Goal: Check status: Check status

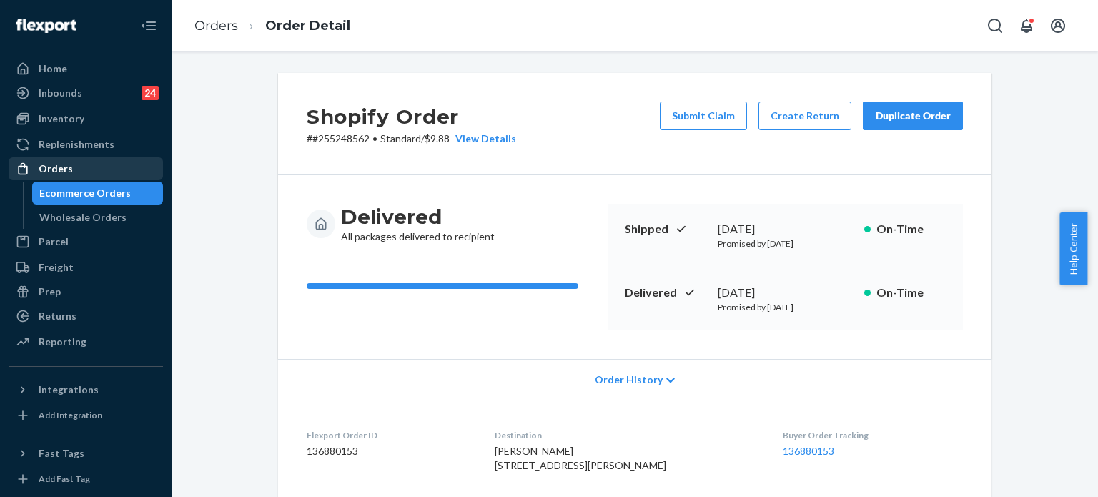
scroll to position [166, 0]
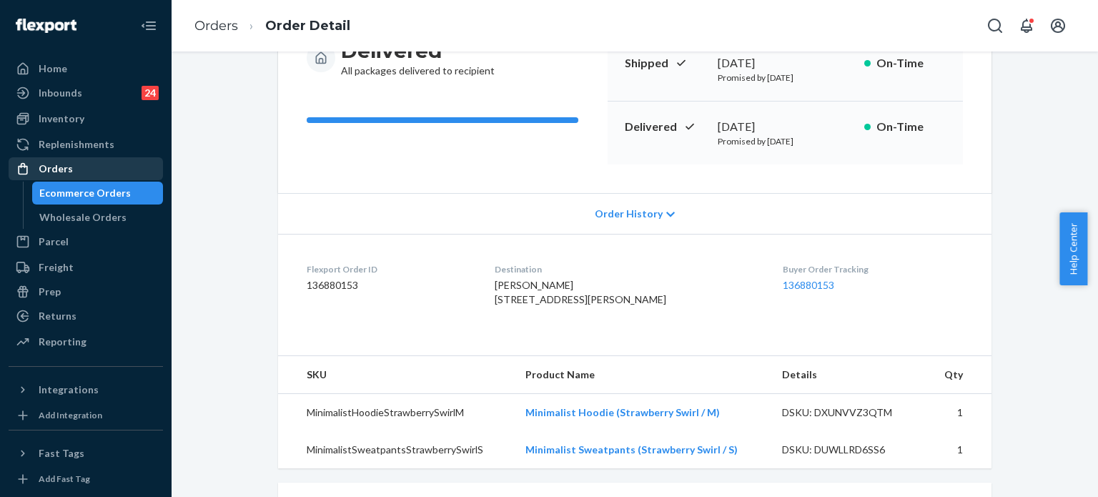
drag, startPoint x: 0, startPoint y: 0, endPoint x: 71, endPoint y: 164, distance: 179.3
click at [71, 164] on div "Orders" at bounding box center [86, 169] width 152 height 20
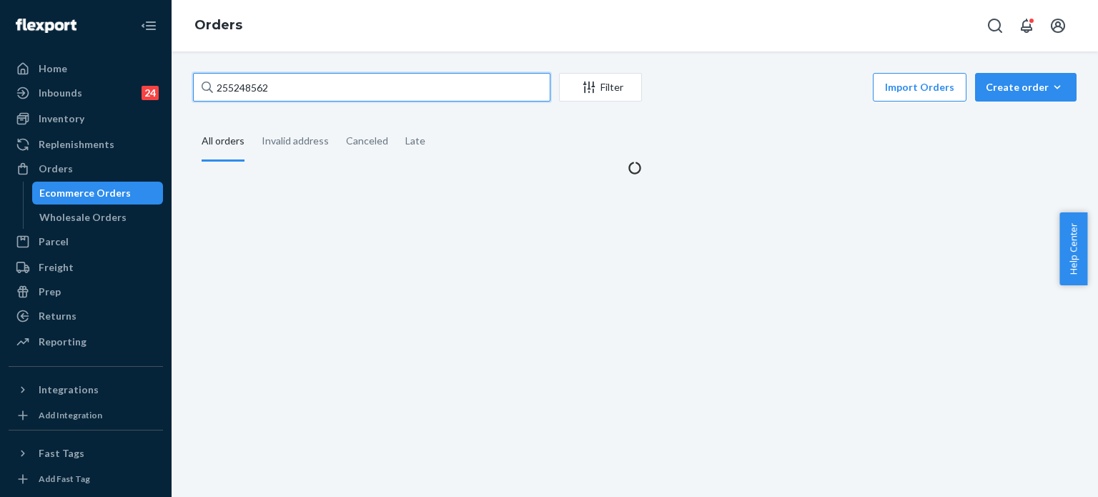
click at [316, 79] on input "255248562" at bounding box center [371, 87] width 357 height 29
paste input "49740"
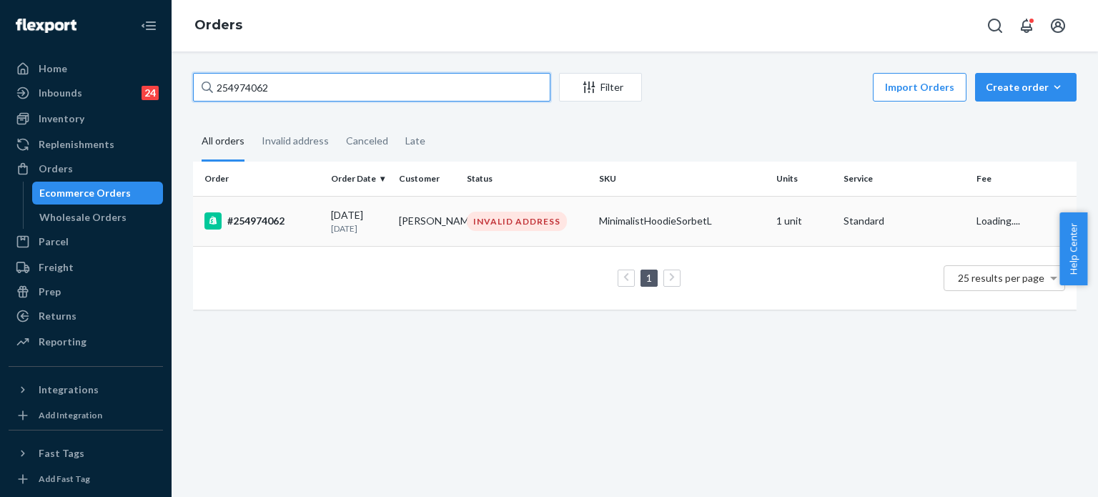
type input "254974062"
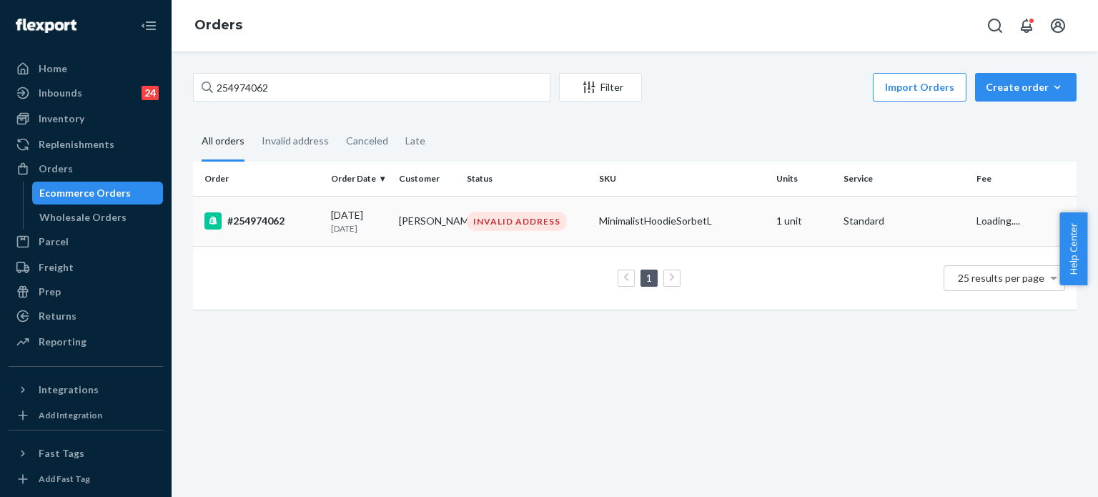
click at [332, 222] on div "[DATE] [DATE]" at bounding box center [359, 221] width 56 height 26
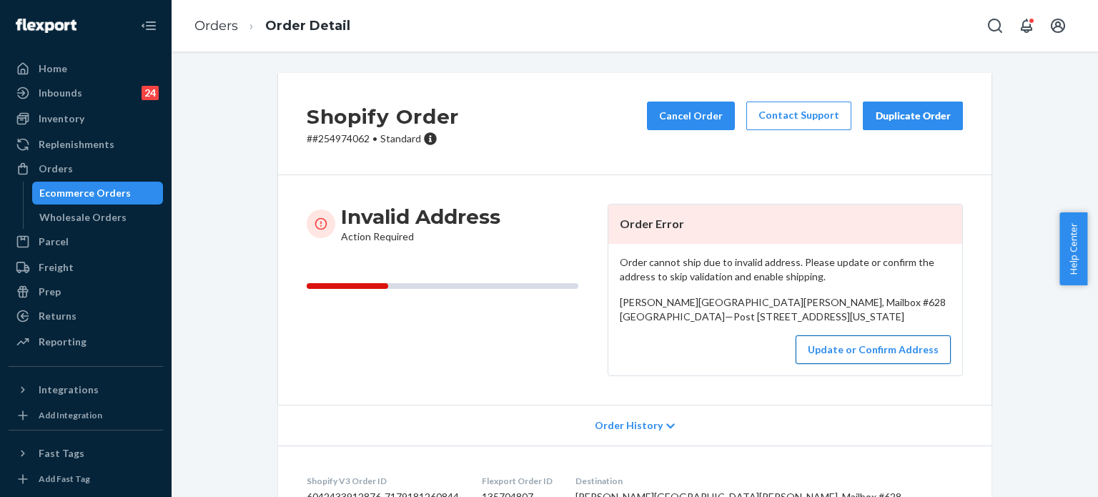
click at [815, 364] on button "Update or Confirm Address" at bounding box center [872, 349] width 155 height 29
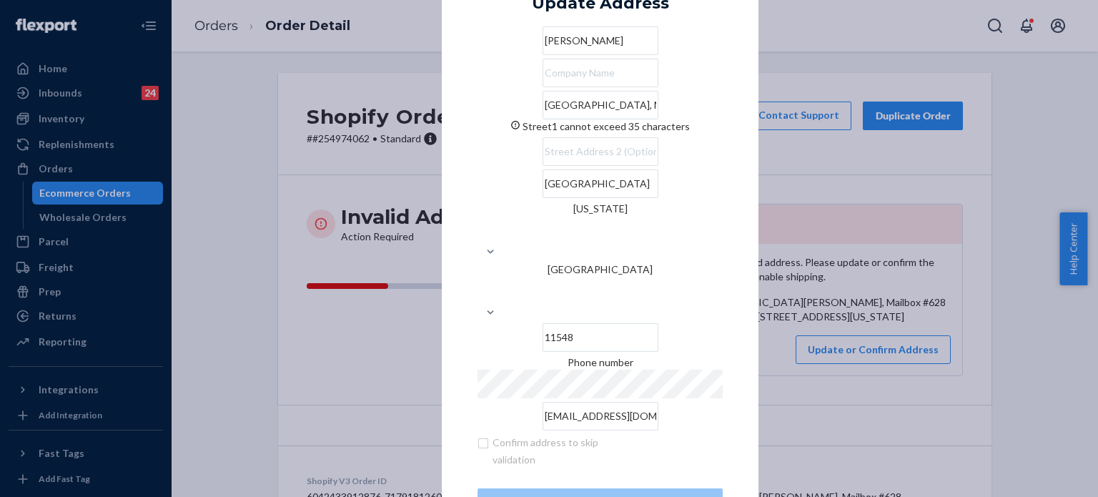
drag, startPoint x: 530, startPoint y: 146, endPoint x: 589, endPoint y: 147, distance: 59.3
click at [589, 119] on input "[GEOGRAPHIC_DATA], Mailbox #628 [GEOGRAPHIC_DATA]—Post [STREET_ADDRESS]" at bounding box center [600, 105] width 116 height 29
click at [562, 166] on input "text" at bounding box center [600, 151] width 116 height 29
paste input "Mailbox #628"
type input "Mailbox #628"
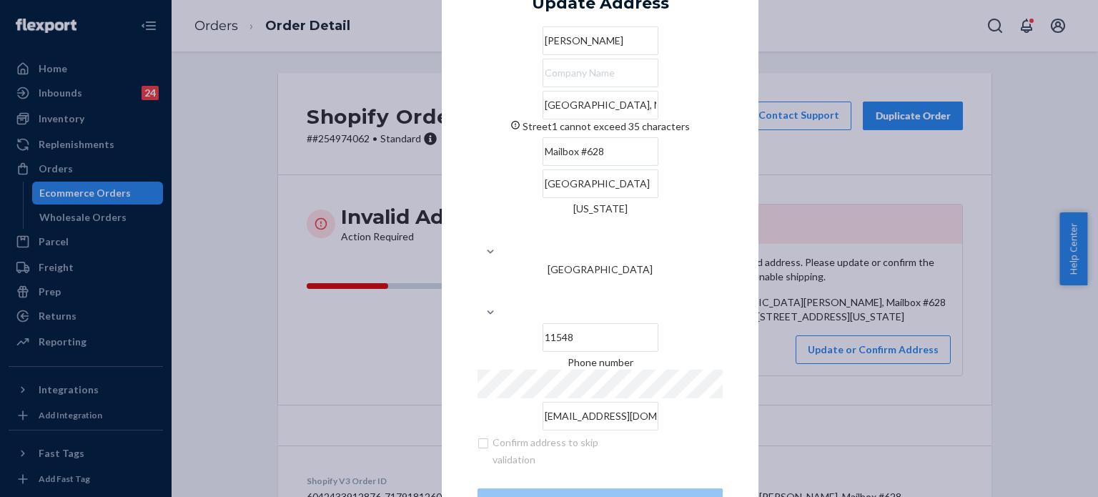
click at [589, 119] on input "[GEOGRAPHIC_DATA], Mailbox #628 [GEOGRAPHIC_DATA]—Post [STREET_ADDRESS]" at bounding box center [600, 105] width 116 height 29
click at [745, 125] on div "× Update Address [PERSON_NAME][GEOGRAPHIC_DATA][PERSON_NAME], [GEOGRAPHIC_DATA]…" at bounding box center [600, 248] width 317 height 608
click at [608, 119] on input "[GEOGRAPHIC_DATA], [GEOGRAPHIC_DATA]—Post [STREET_ADDRESS]" at bounding box center [600, 105] width 116 height 29
drag, startPoint x: 635, startPoint y: 145, endPoint x: 706, endPoint y: 148, distance: 71.5
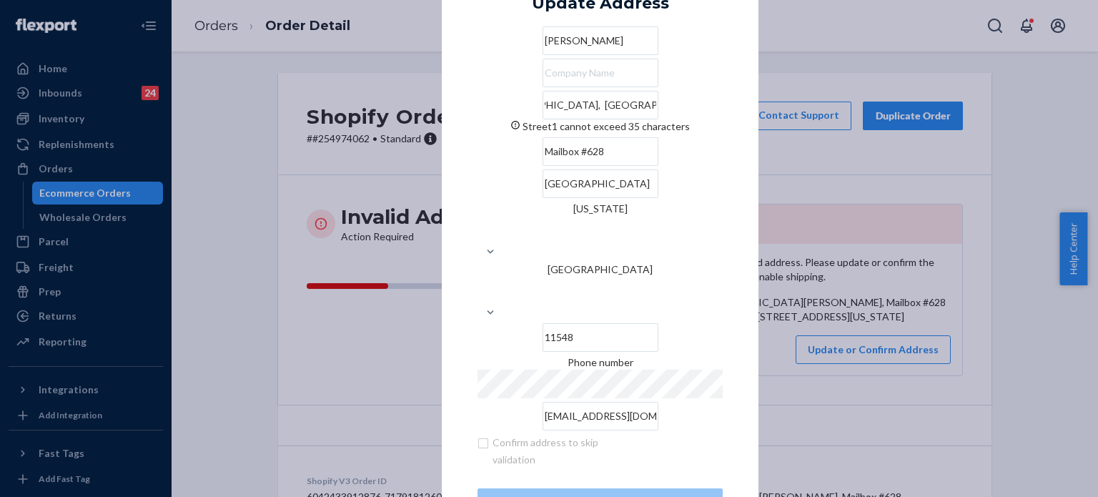
click at [658, 119] on input "[GEOGRAPHIC_DATA], [GEOGRAPHIC_DATA]—Post [STREET_ADDRESS]" at bounding box center [600, 105] width 116 height 29
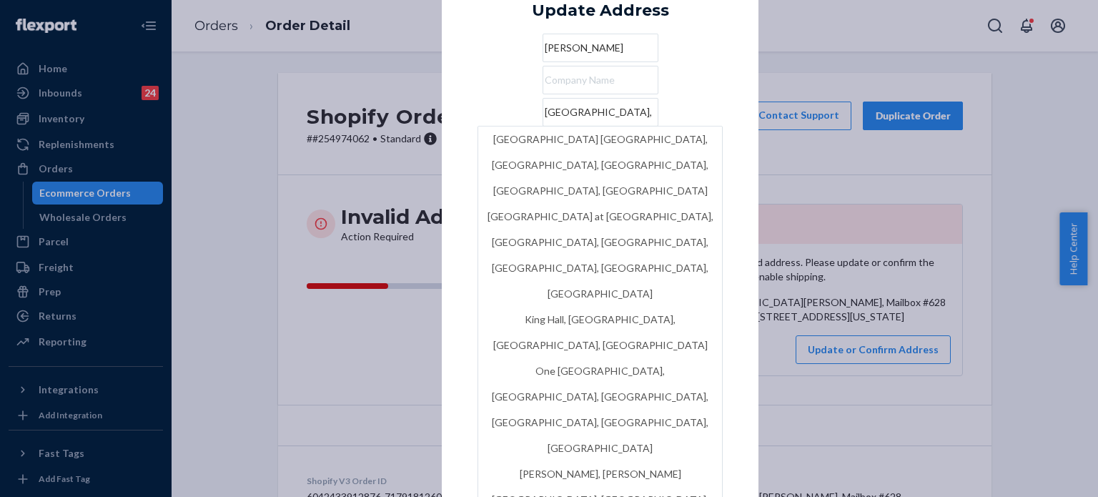
type input "[GEOGRAPHIC_DATA], [GEOGRAPHIC_DATA]"
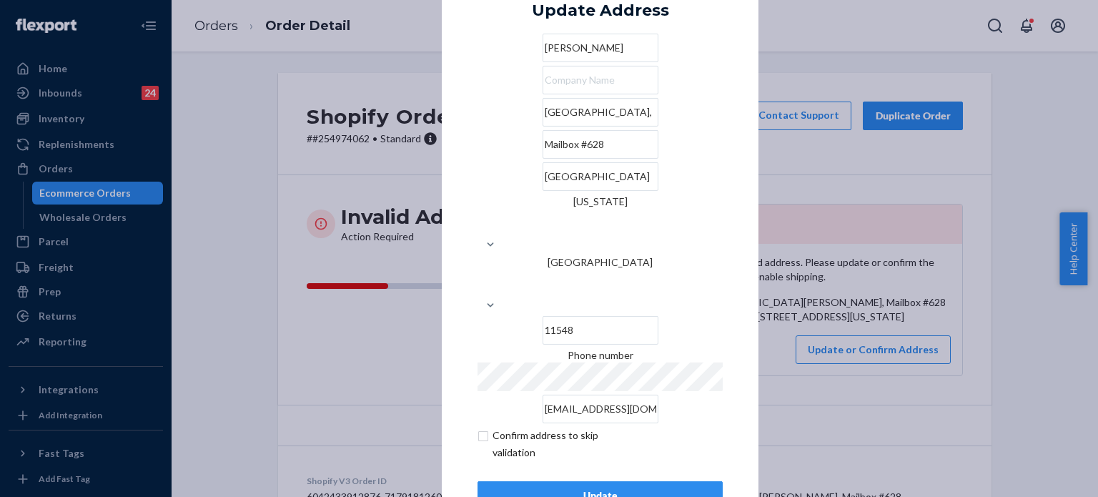
click at [738, 112] on div "× Update Address [PERSON_NAME][GEOGRAPHIC_DATA][PERSON_NAME], [GEOGRAPHIC_DATA]…" at bounding box center [600, 247] width 317 height 593
click at [495, 427] on input "checkbox" at bounding box center [560, 444] width 166 height 34
checkbox input "true"
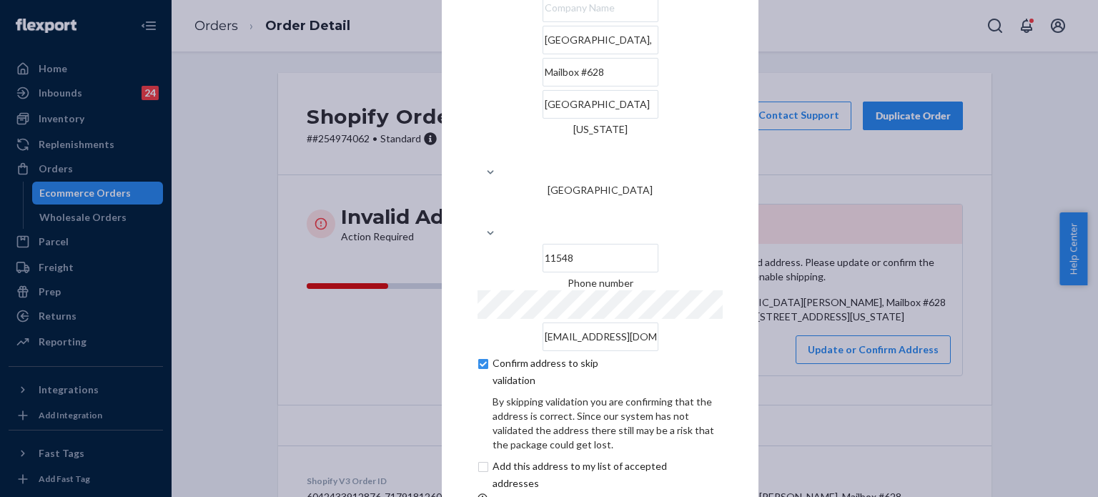
scroll to position [81, 0]
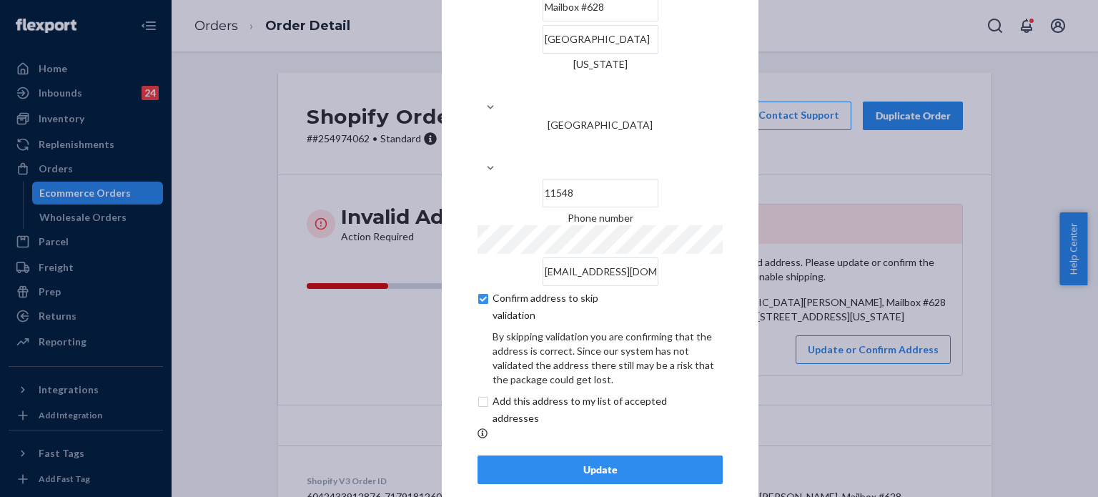
click at [583, 455] on button "Update" at bounding box center [599, 469] width 245 height 29
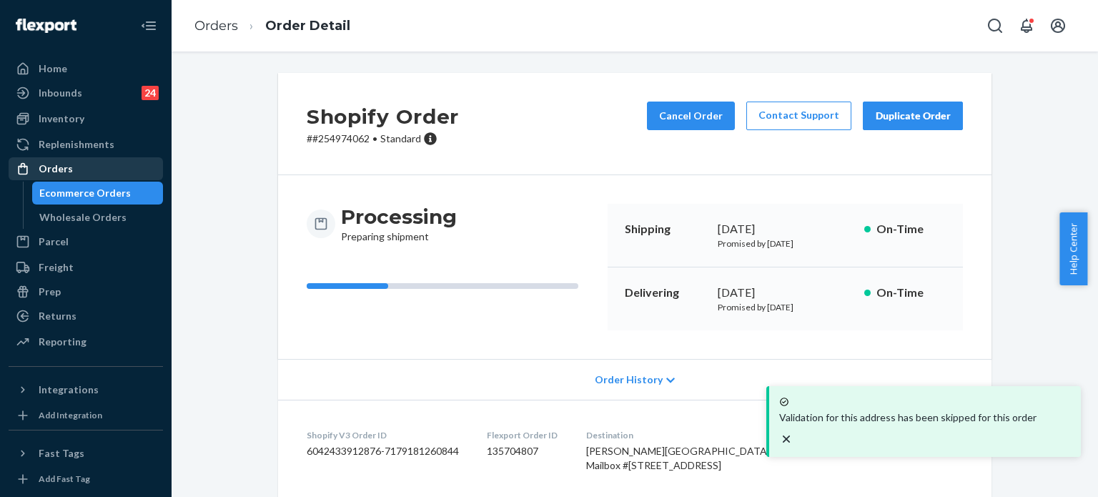
click at [114, 163] on div "Orders" at bounding box center [86, 169] width 152 height 20
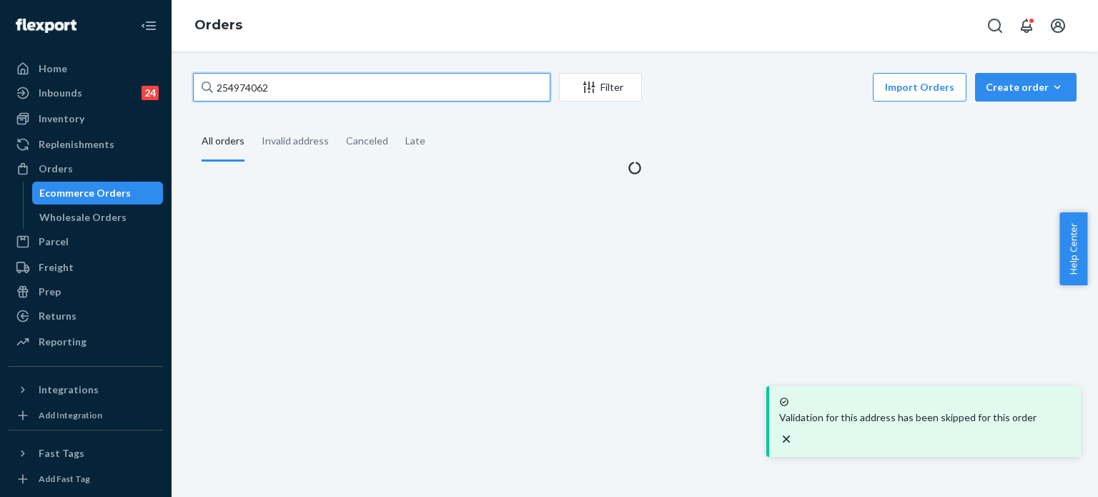
click at [264, 89] on input "254974062" at bounding box center [371, 87] width 357 height 29
paste input "5032030"
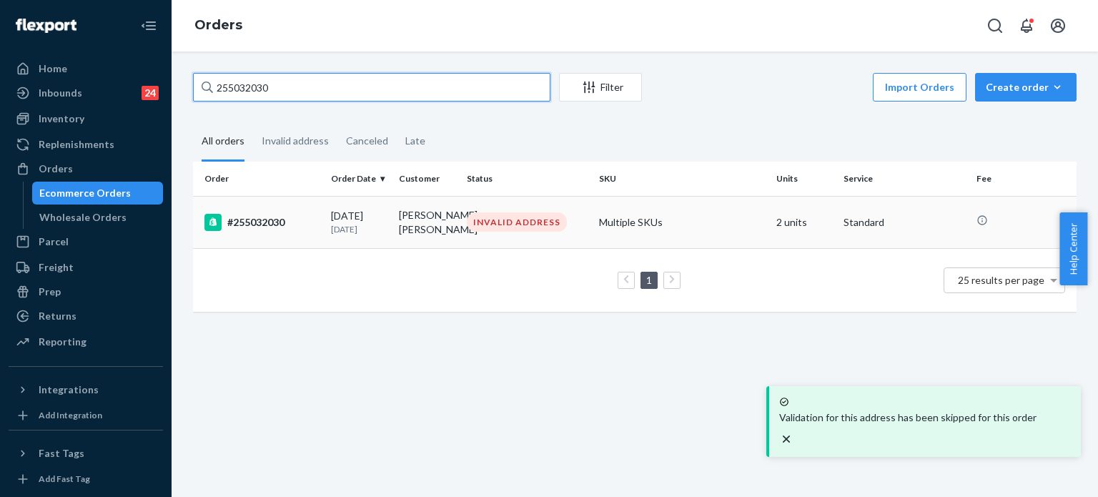
type input "255032030"
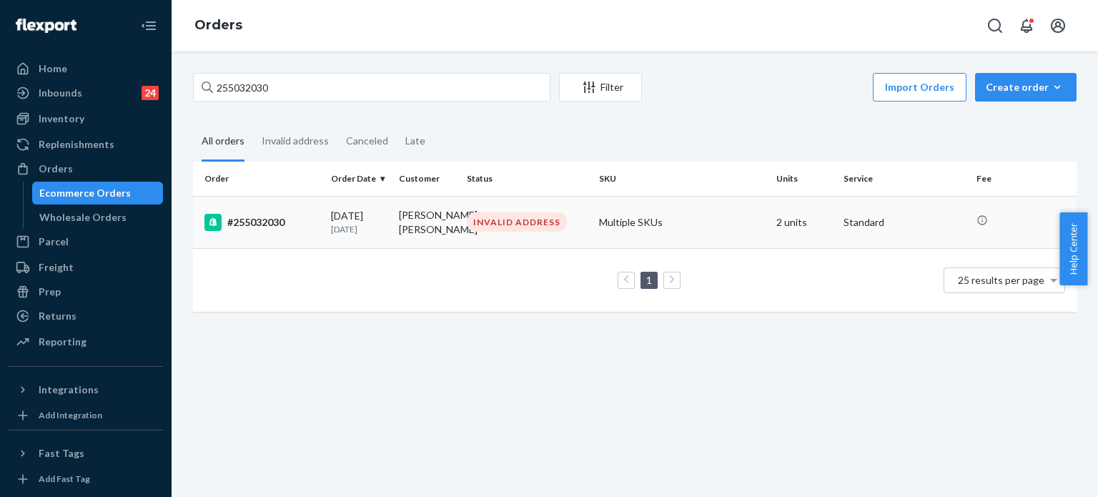
click at [317, 214] on div "#255032030" at bounding box center [261, 222] width 115 height 17
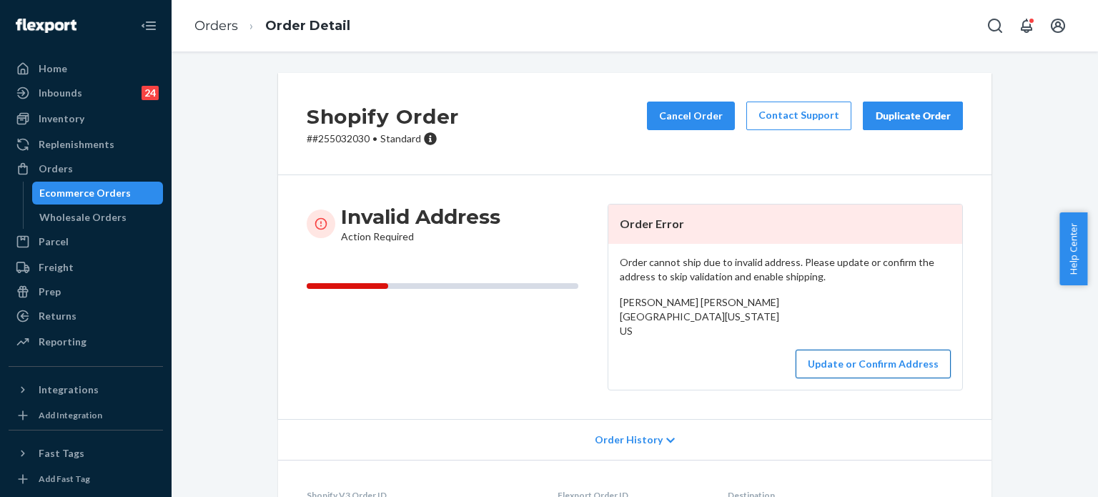
click at [834, 377] on button "Update or Confirm Address" at bounding box center [872, 364] width 155 height 29
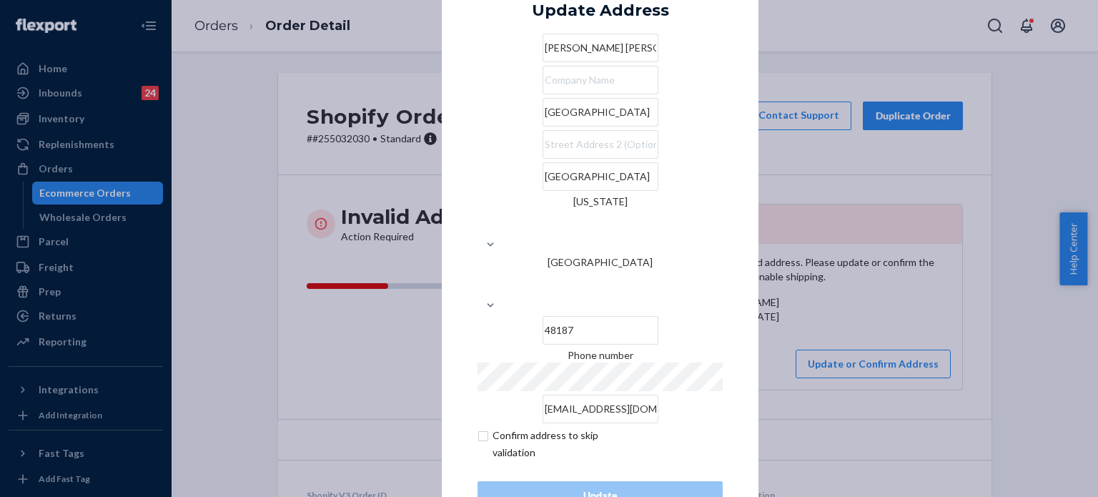
click at [530, 427] on input "checkbox" at bounding box center [560, 444] width 166 height 34
checkbox input "true"
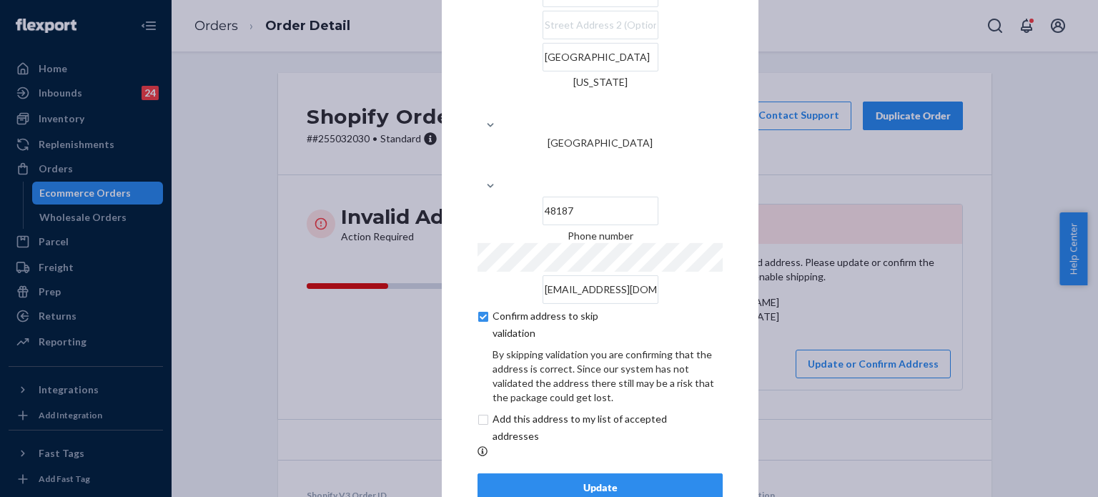
scroll to position [81, 0]
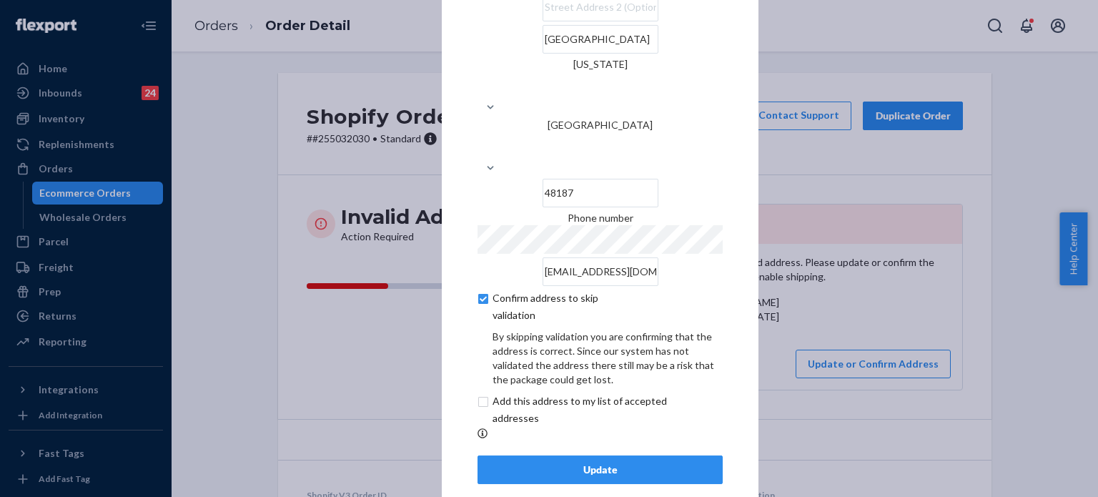
click at [563, 462] on div "Update" at bounding box center [600, 469] width 221 height 14
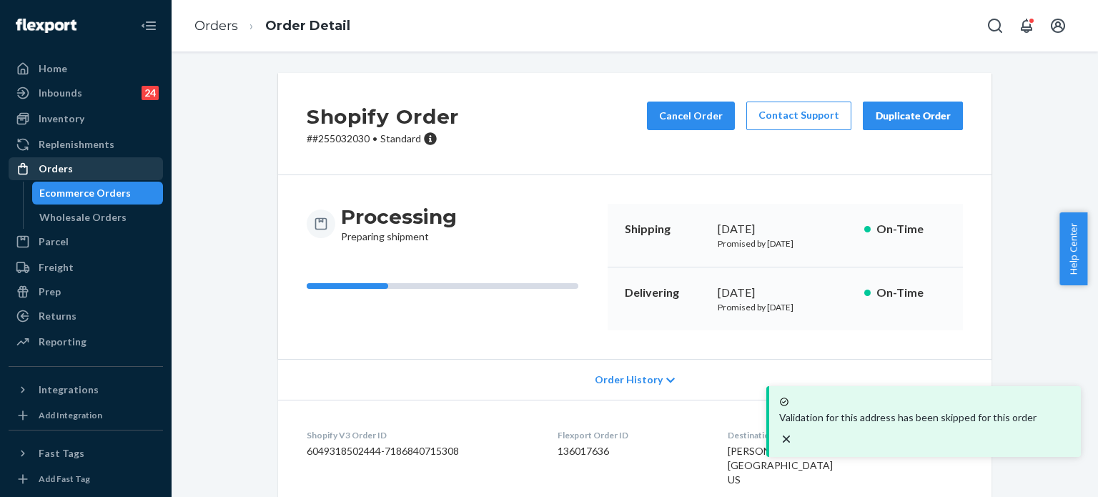
click at [59, 164] on div "Orders" at bounding box center [56, 169] width 34 height 14
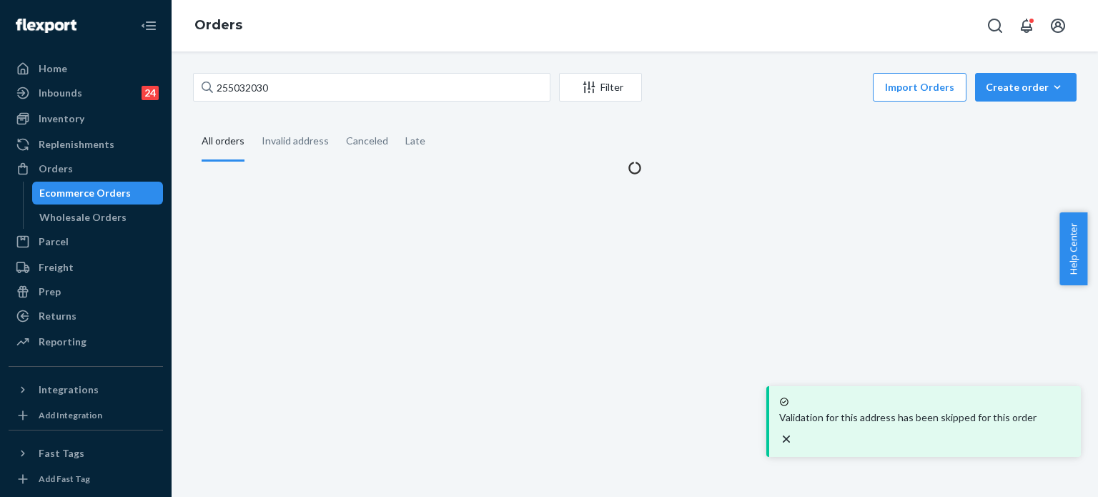
click at [271, 70] on div "255032030 Filter Import Orders Create order Ecommerce order Removal order All o…" at bounding box center [635, 273] width 926 height 445
click at [270, 71] on div "255032030 Filter Import Orders Create order Ecommerce order Removal order All o…" at bounding box center [635, 273] width 926 height 445
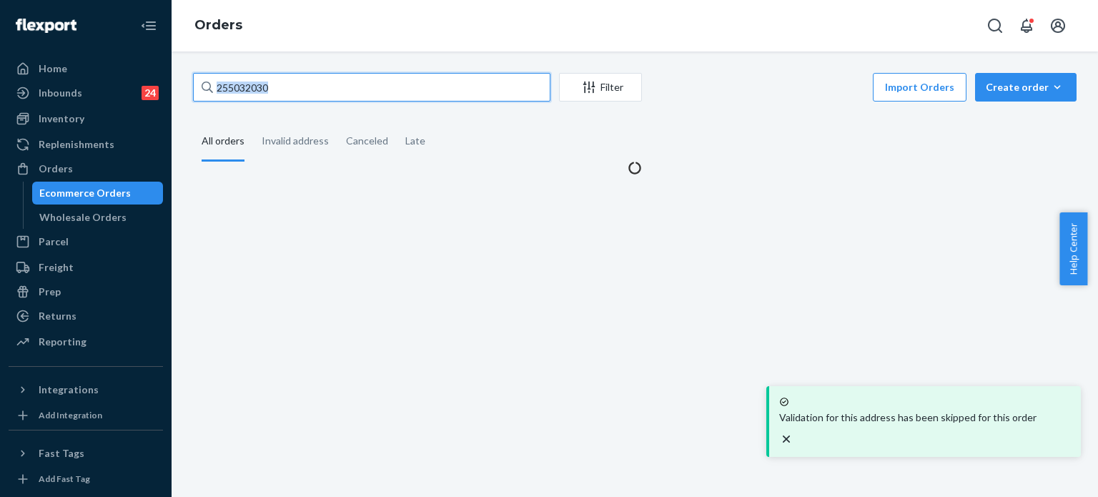
click at [262, 90] on input "255032030" at bounding box center [371, 87] width 357 height 29
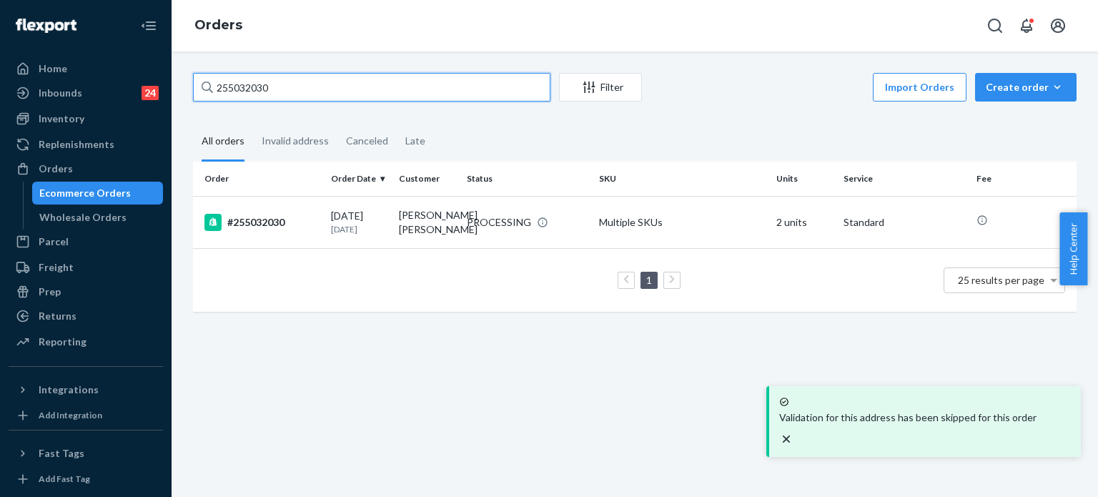
click at [262, 90] on input "255032030" at bounding box center [371, 87] width 357 height 29
paste input "124007"
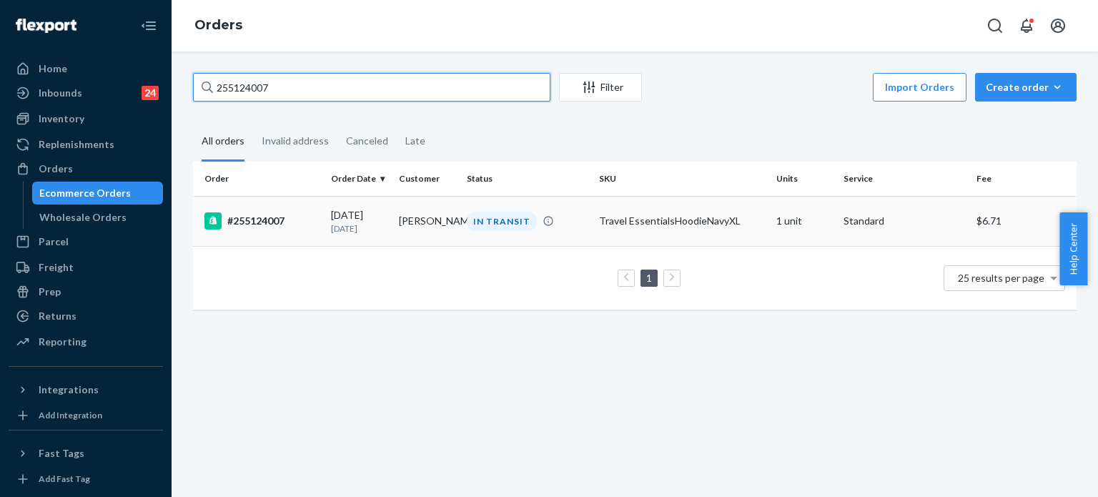
type input "255124007"
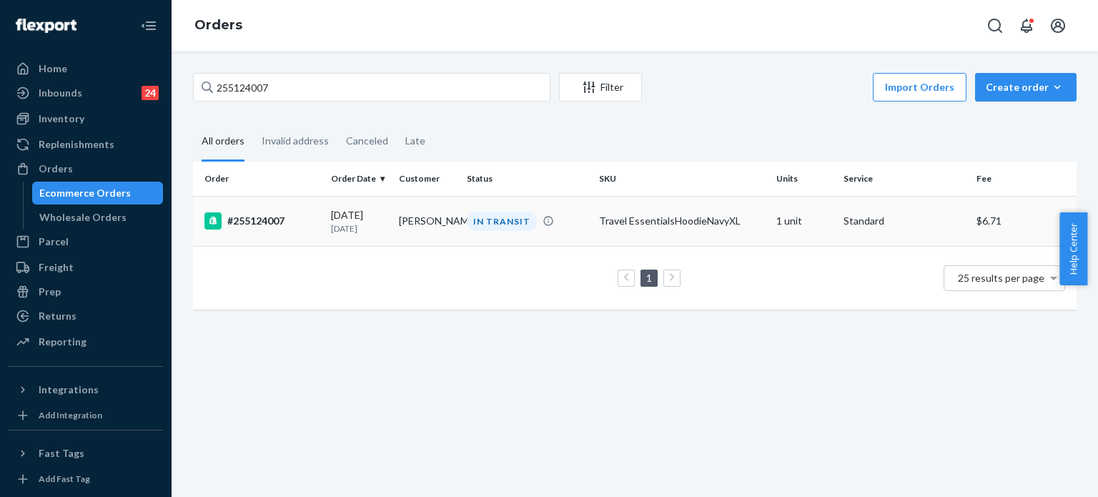
click at [325, 230] on td "[DATE] [DATE]" at bounding box center [359, 221] width 68 height 50
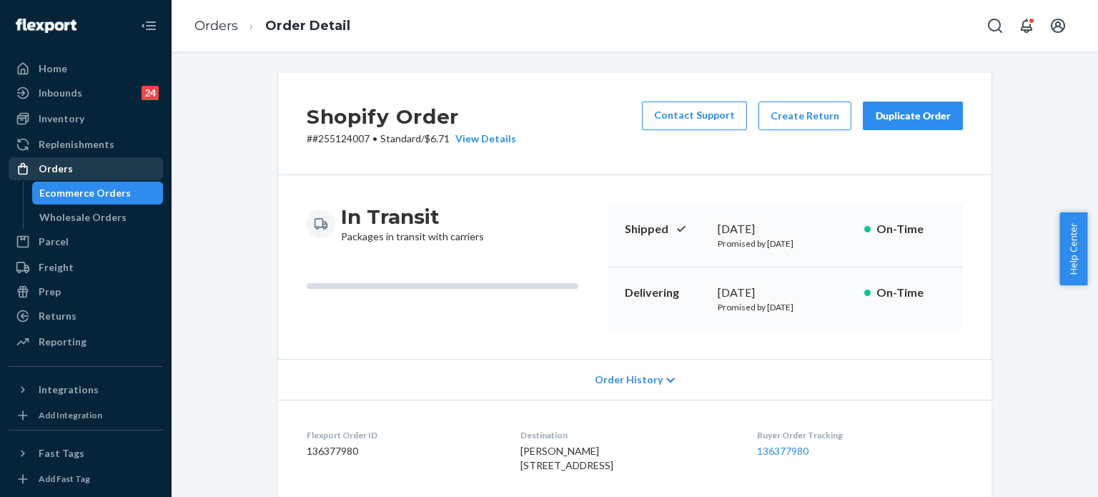
click at [97, 165] on div "Orders" at bounding box center [86, 169] width 152 height 20
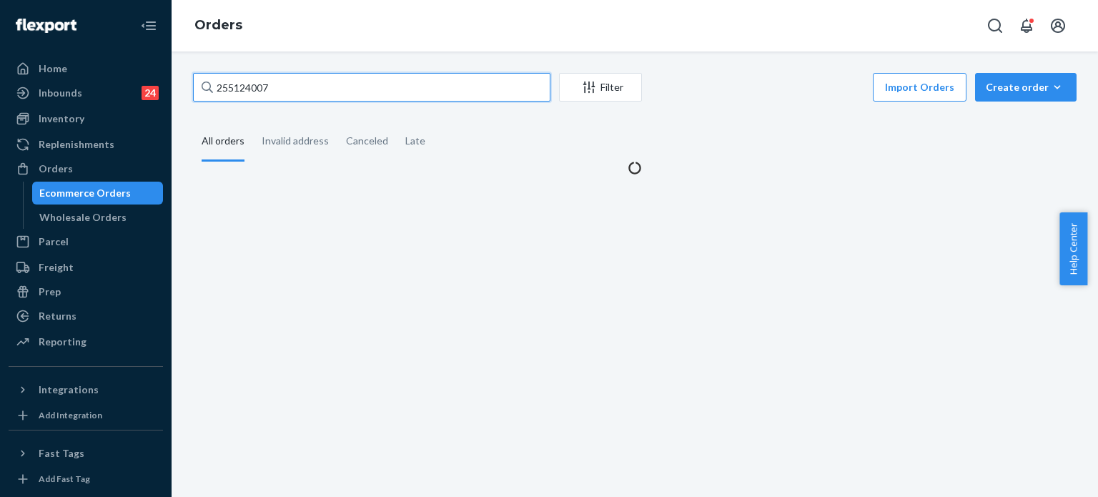
click at [292, 96] on input "255124007" at bounding box center [371, 87] width 357 height 29
paste input "3685746"
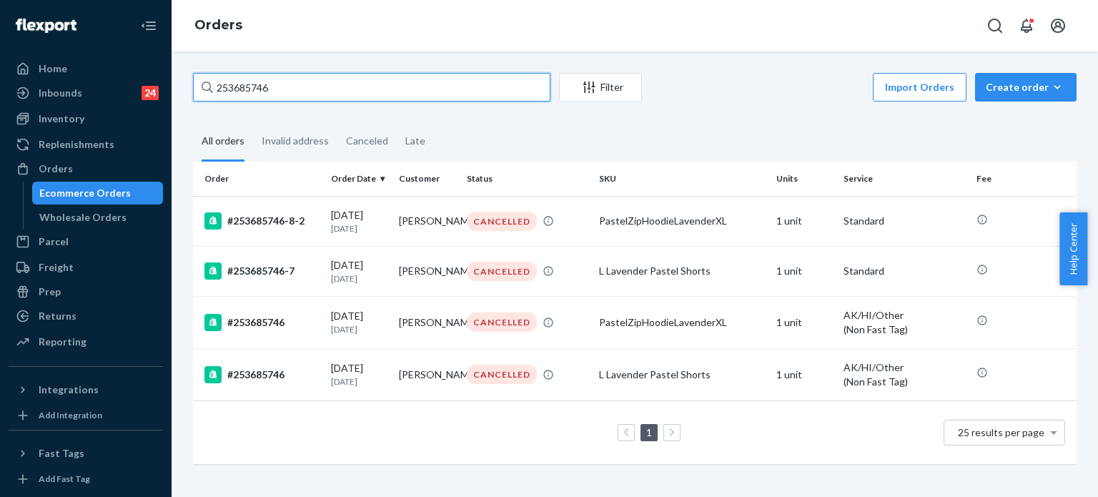
click at [357, 98] on input "253685746" at bounding box center [371, 87] width 357 height 29
click at [357, 97] on input "253685746" at bounding box center [371, 87] width 357 height 29
click at [357, 96] on input "253685746" at bounding box center [371, 87] width 357 height 29
paste input "5108068"
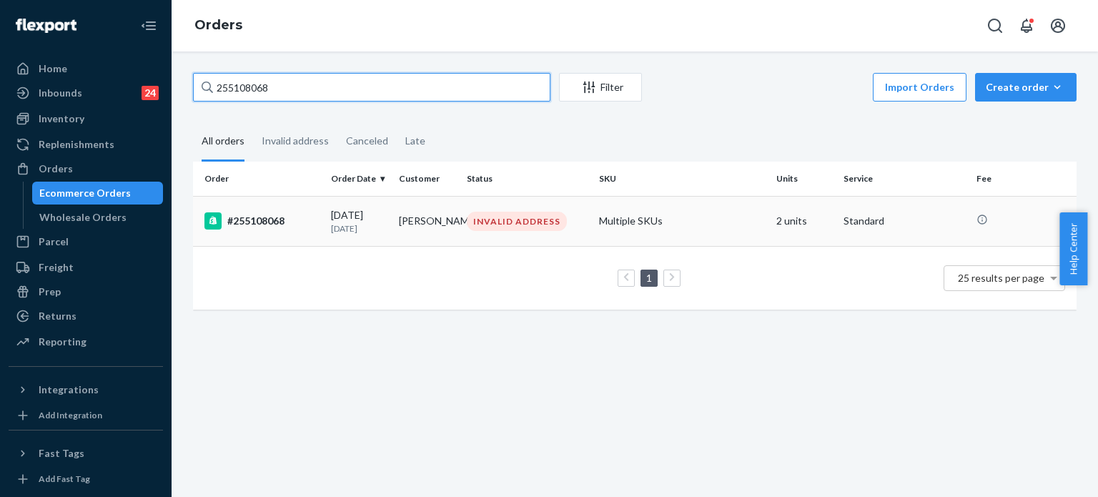
type input "255108068"
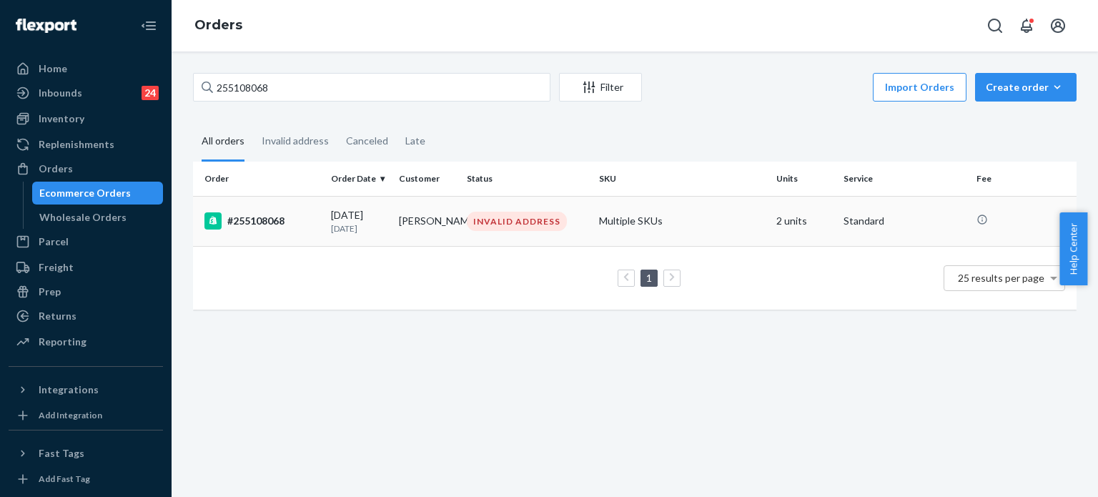
click at [286, 225] on div "#255108068" at bounding box center [261, 220] width 115 height 17
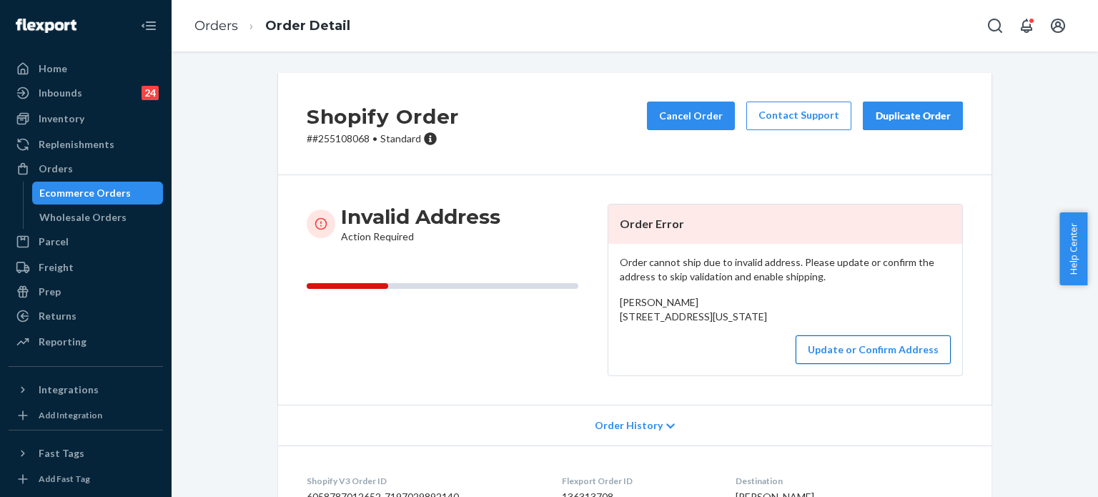
click at [861, 364] on button "Update or Confirm Address" at bounding box center [872, 349] width 155 height 29
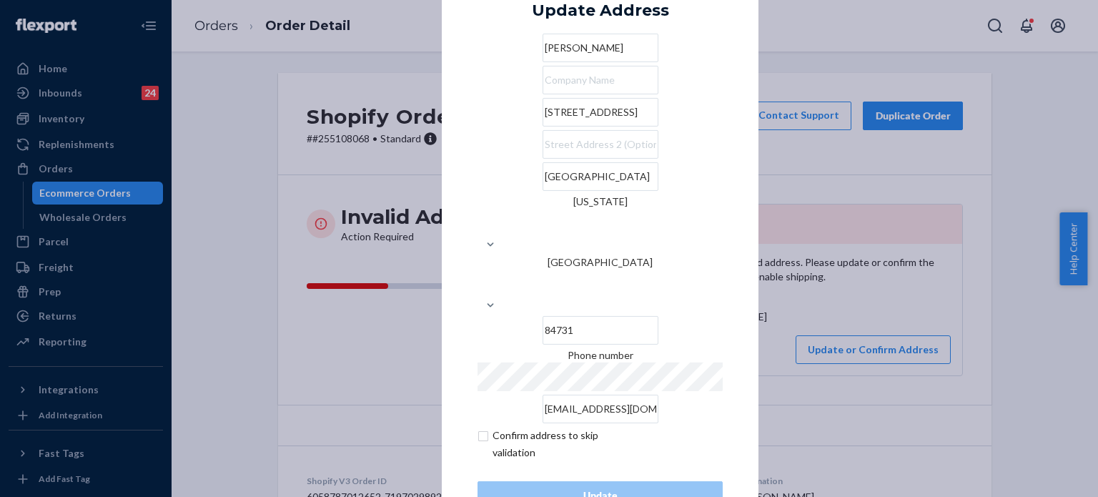
click at [534, 427] on input "checkbox" at bounding box center [560, 444] width 166 height 34
checkbox input "true"
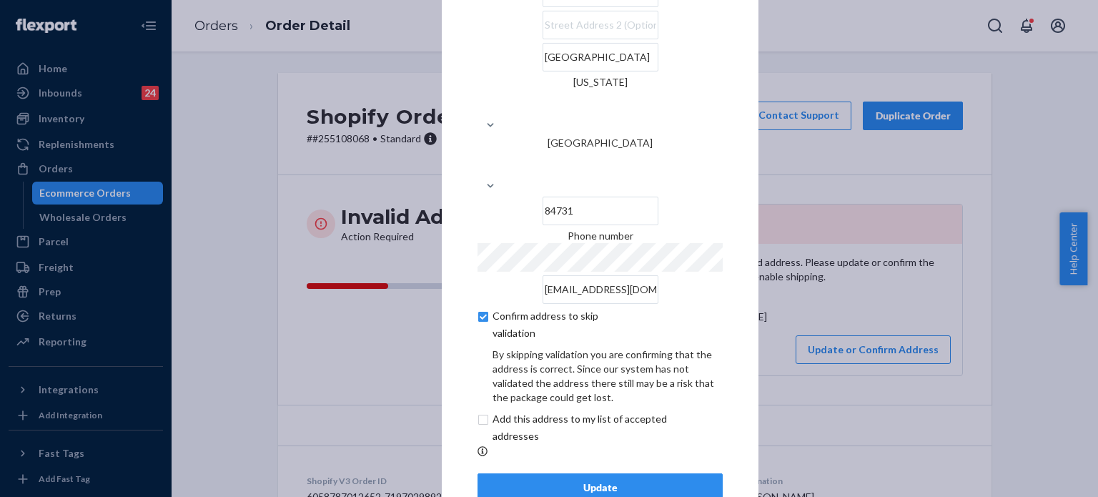
scroll to position [81, 0]
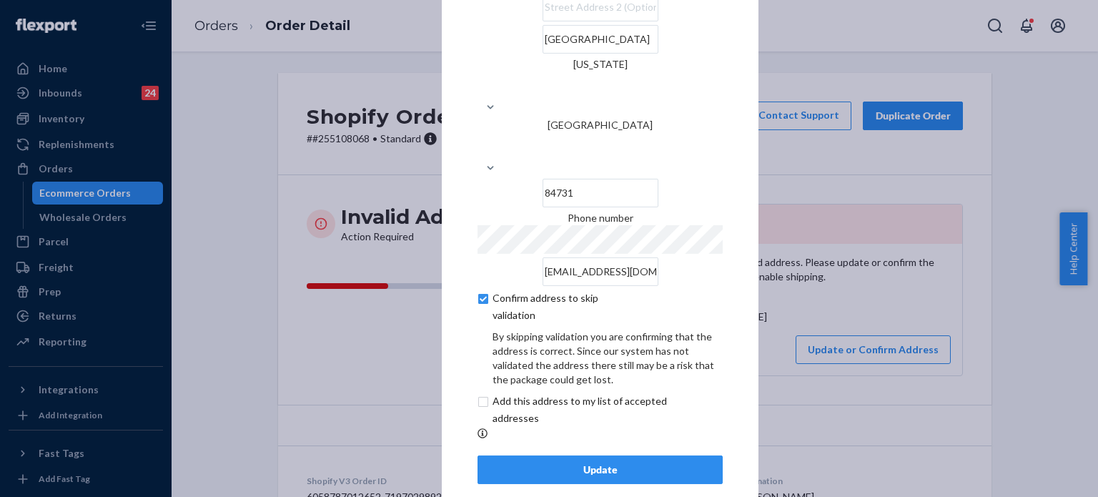
click at [595, 462] on div "Update" at bounding box center [600, 469] width 221 height 14
